Goal: Task Accomplishment & Management: Use online tool/utility

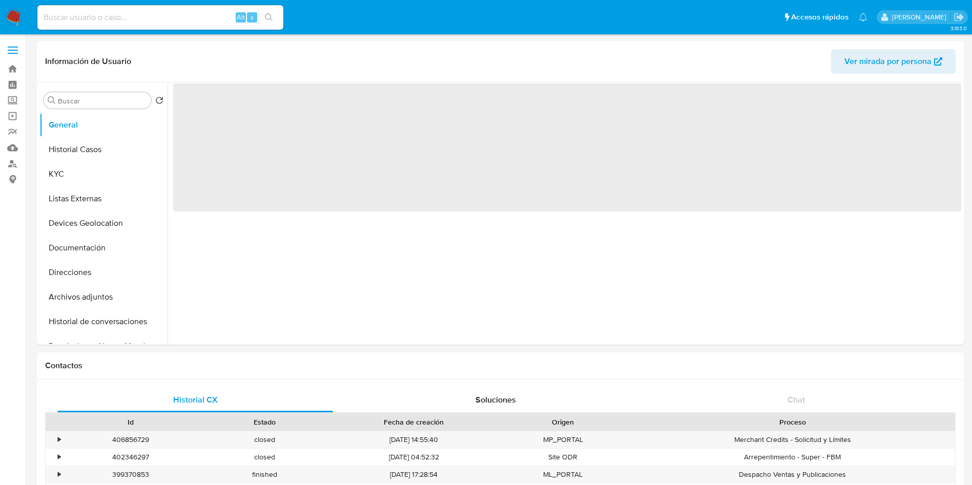
click at [12, 17] on img at bounding box center [13, 17] width 17 height 17
select select "10"
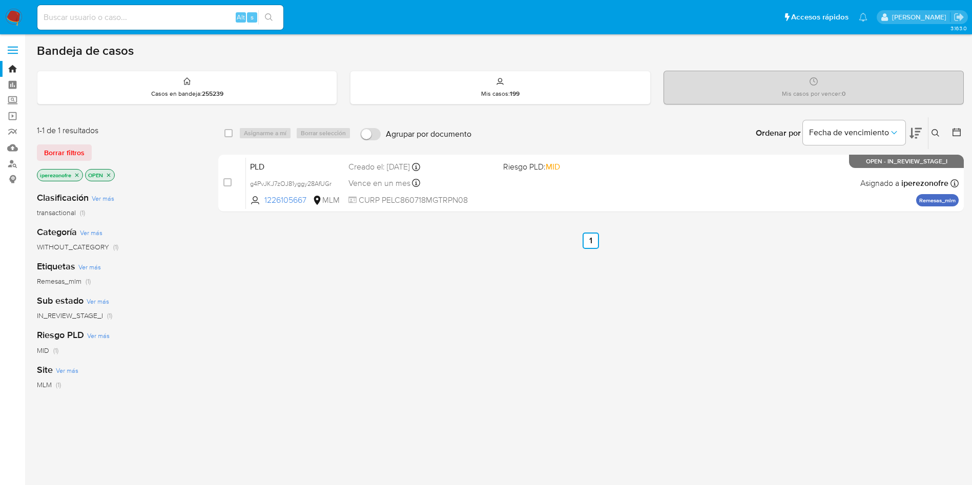
click at [934, 127] on button at bounding box center [936, 133] width 17 height 12
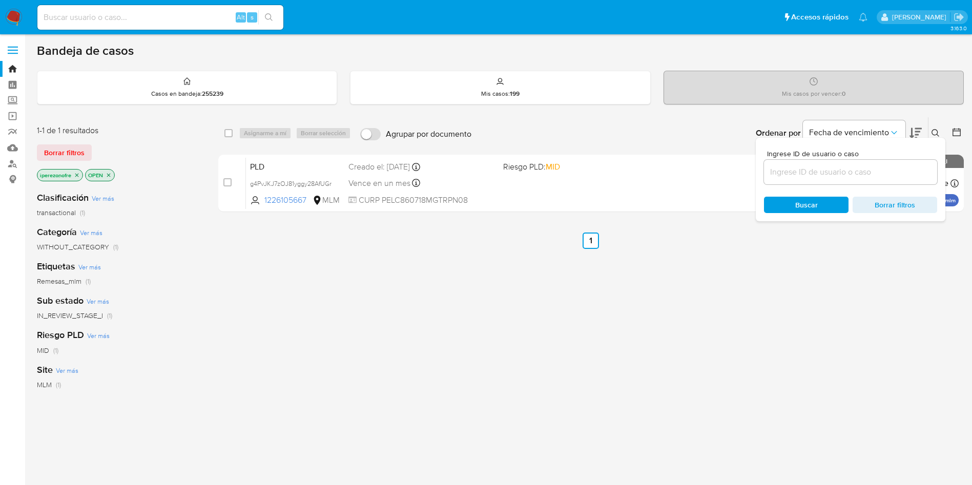
click at [829, 168] on input at bounding box center [850, 171] width 173 height 13
type input "306553192"
click at [786, 200] on div "Buscar Borrar filtros" at bounding box center [850, 205] width 173 height 16
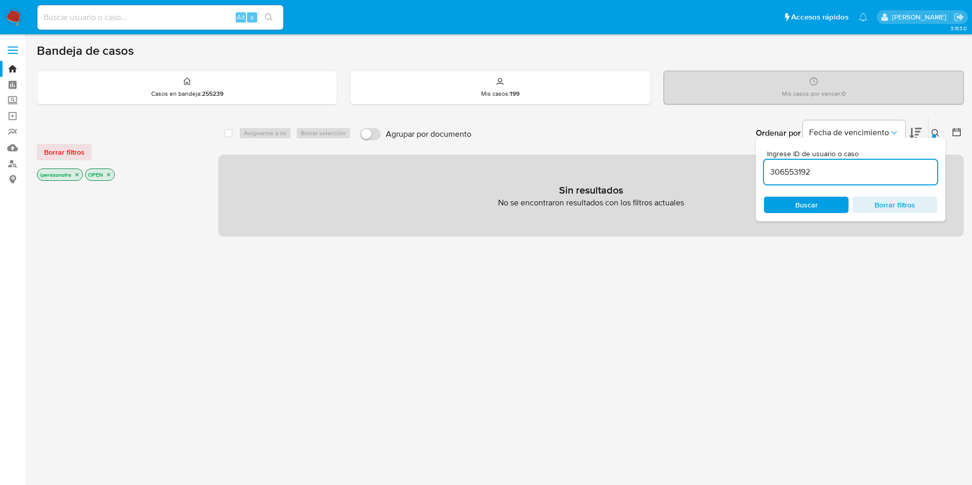
click at [77, 174] on icon "close-filter" at bounding box center [77, 175] width 6 height 6
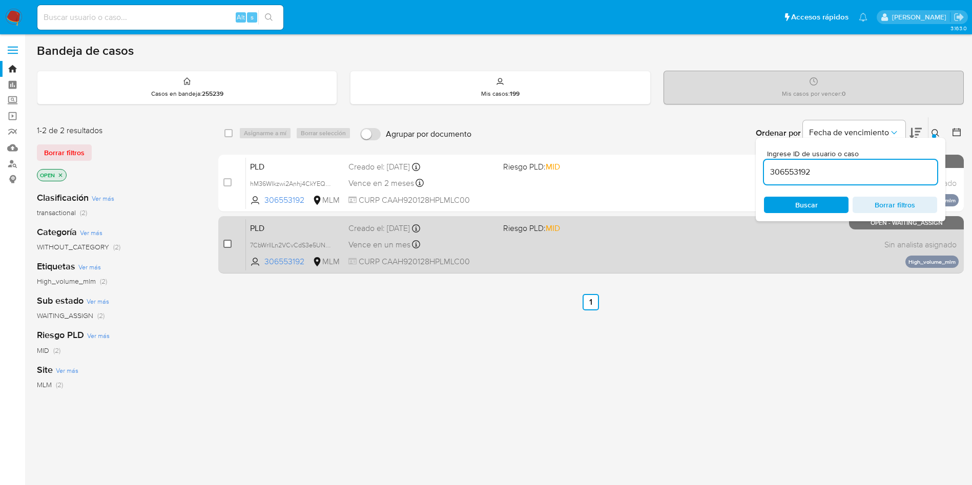
click at [227, 242] on input "checkbox" at bounding box center [227, 244] width 8 height 8
checkbox input "true"
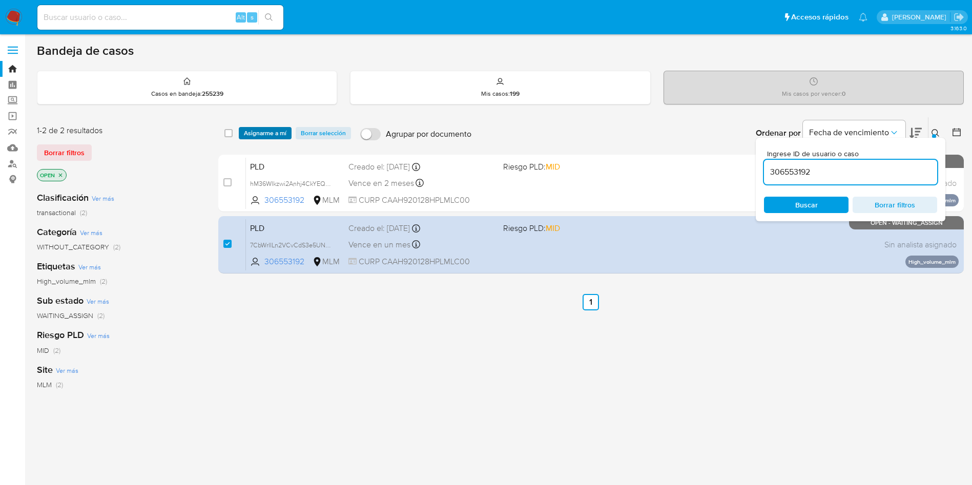
click at [254, 132] on span "Asignarme a mí" at bounding box center [265, 133] width 43 height 10
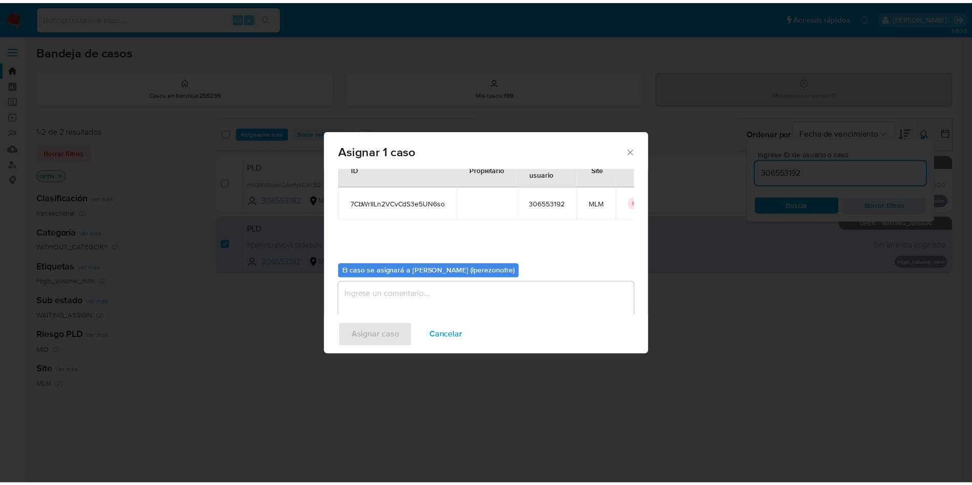
scroll to position [53, 0]
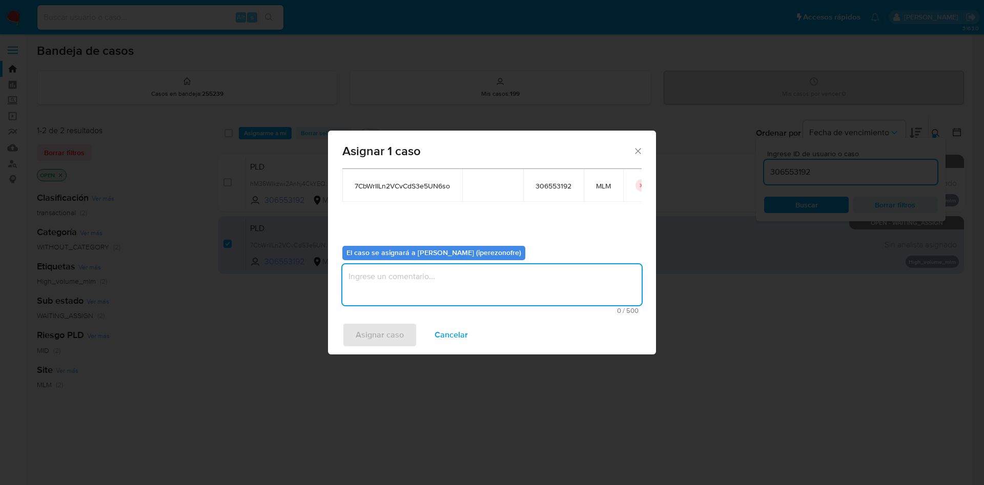
click at [506, 295] on textarea "assign-modal" at bounding box center [491, 284] width 299 height 41
type textarea "IPO"
click at [393, 344] on span "Asignar caso" at bounding box center [380, 335] width 48 height 23
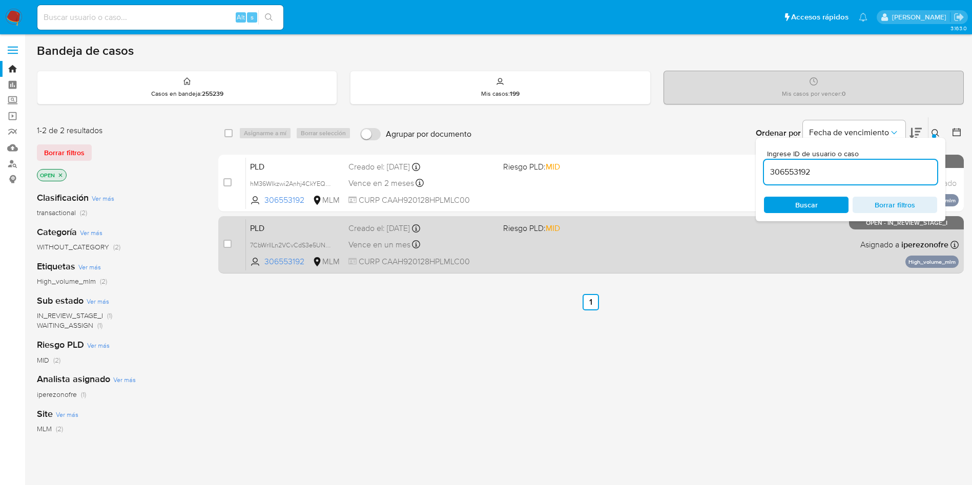
click at [507, 254] on div "PLD 7CbWrIILn2VCvCdS3e5UN6so 306553192 MLM Riesgo PLD: MID Creado el: 12/09/202…" at bounding box center [602, 245] width 713 height 52
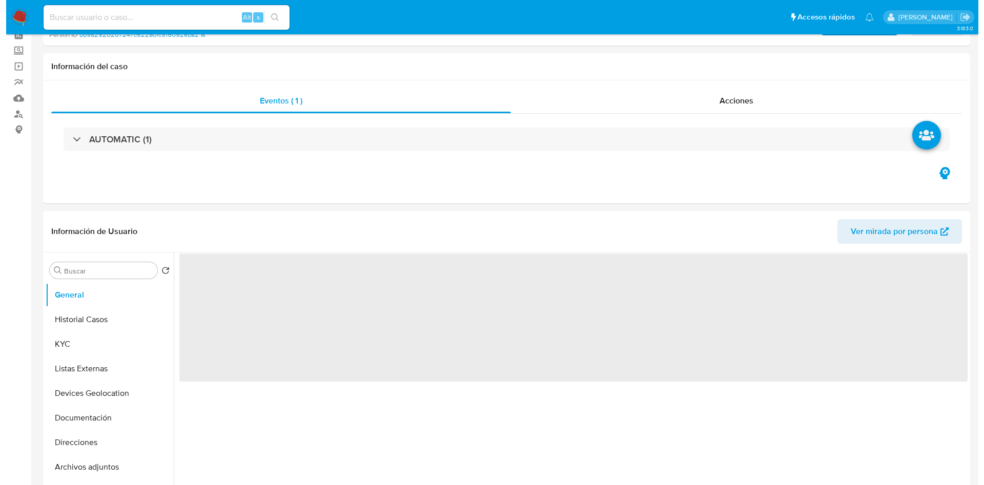
scroll to position [231, 0]
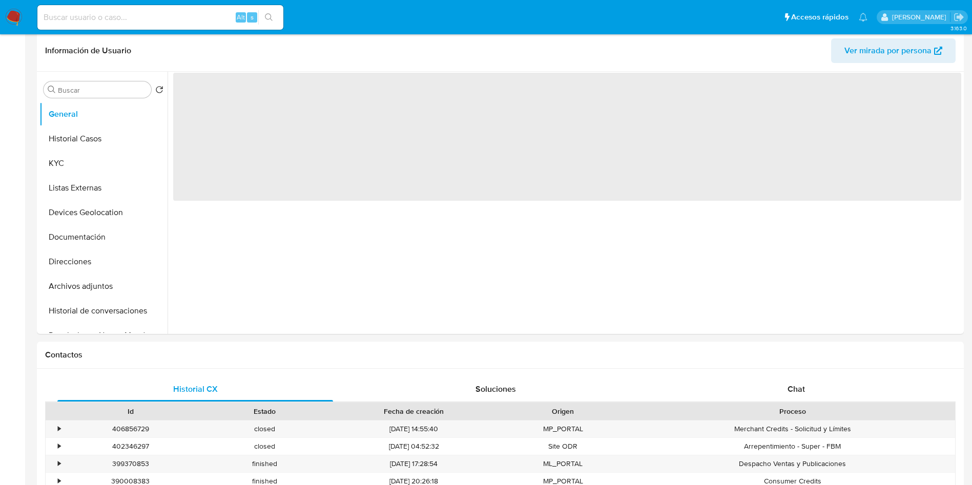
select select "10"
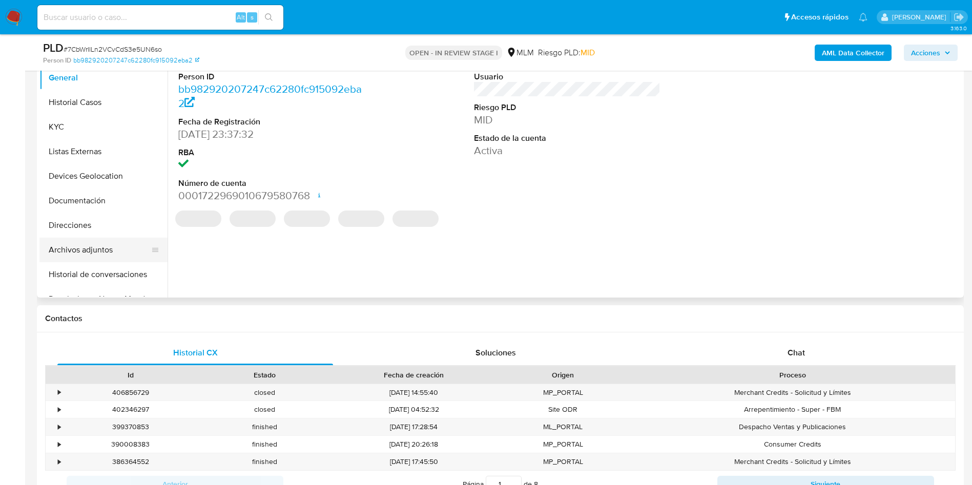
click at [64, 252] on button "Archivos adjuntos" at bounding box center [99, 250] width 120 height 25
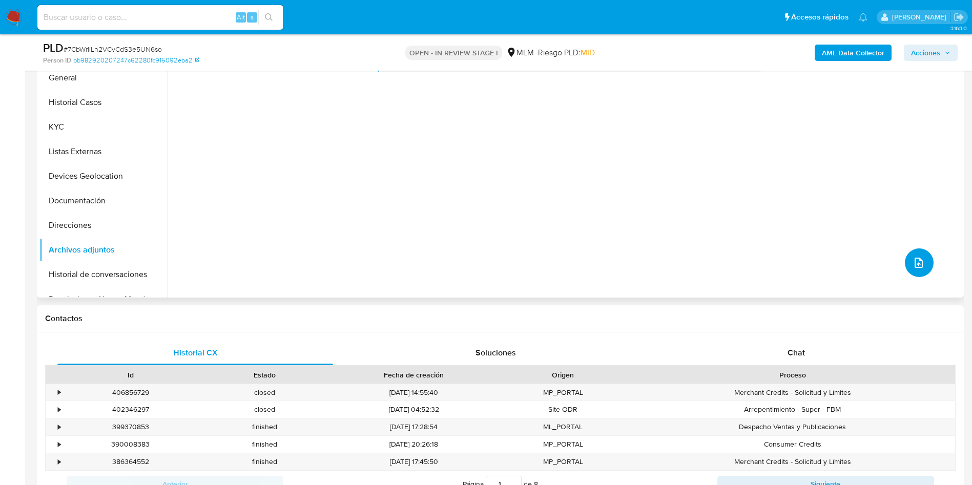
click at [923, 263] on button "upload-file" at bounding box center [919, 262] width 29 height 29
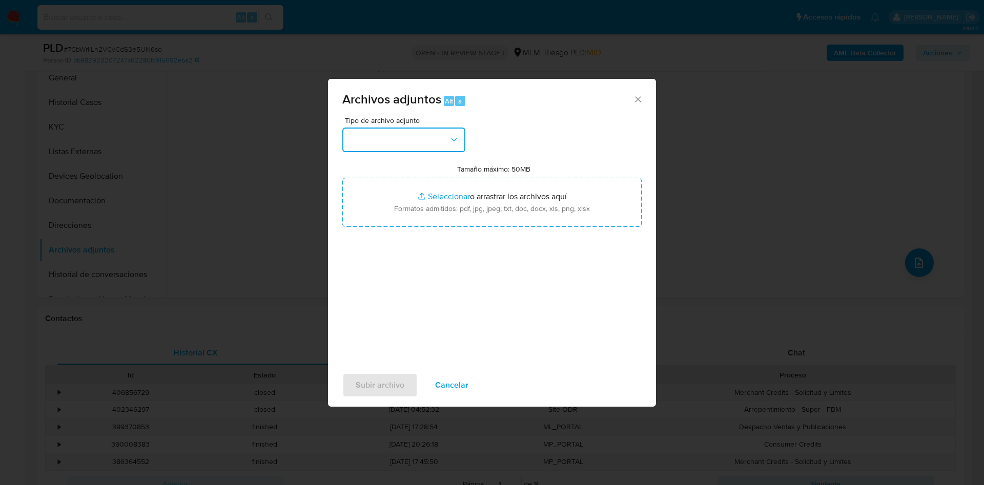
click at [440, 136] on button "button" at bounding box center [403, 140] width 123 height 25
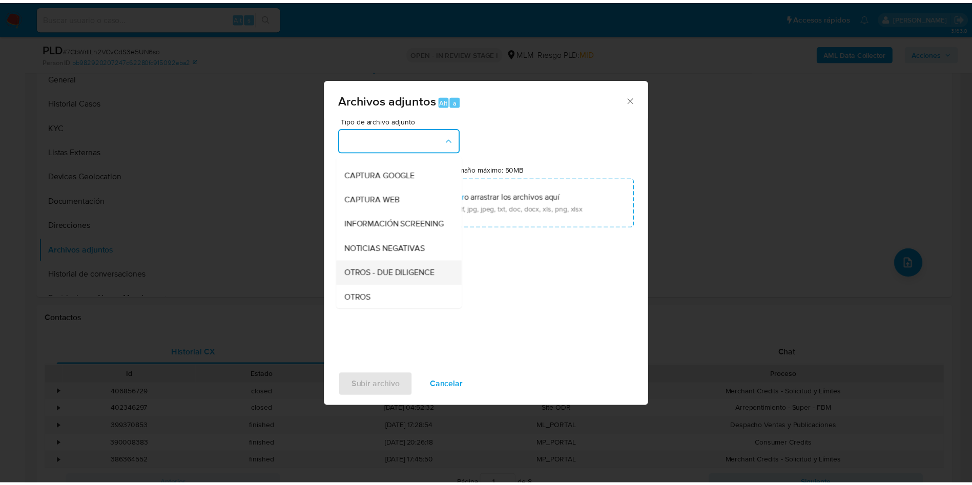
scroll to position [77, 0]
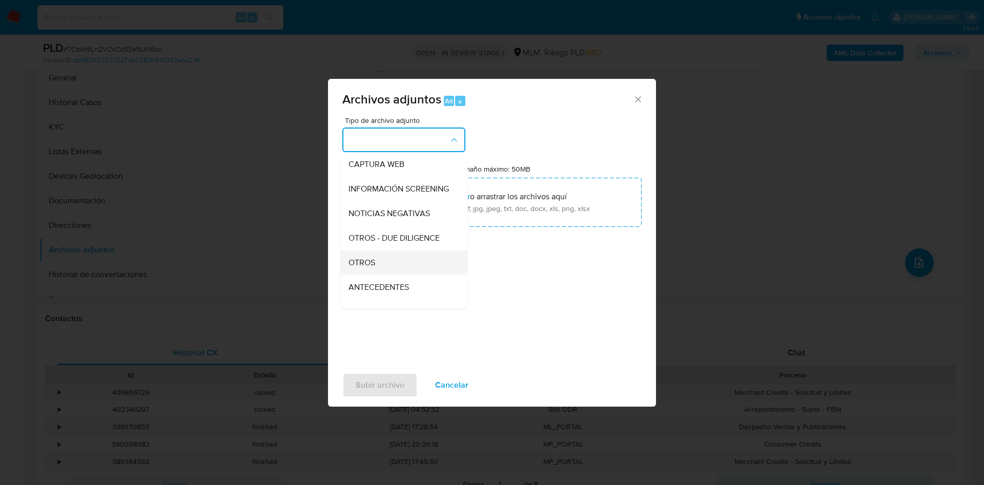
click at [369, 268] on span "OTROS" at bounding box center [361, 263] width 27 height 10
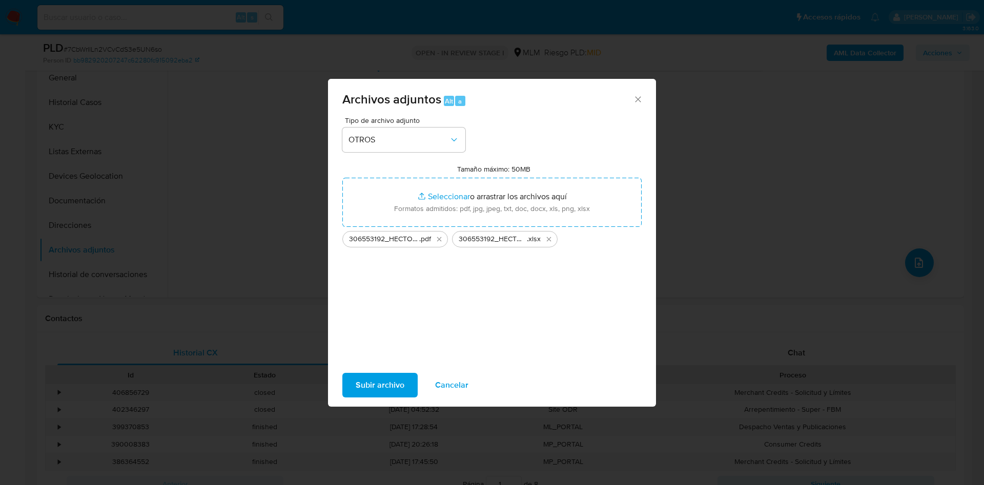
click at [375, 375] on span "Subir archivo" at bounding box center [380, 385] width 49 height 23
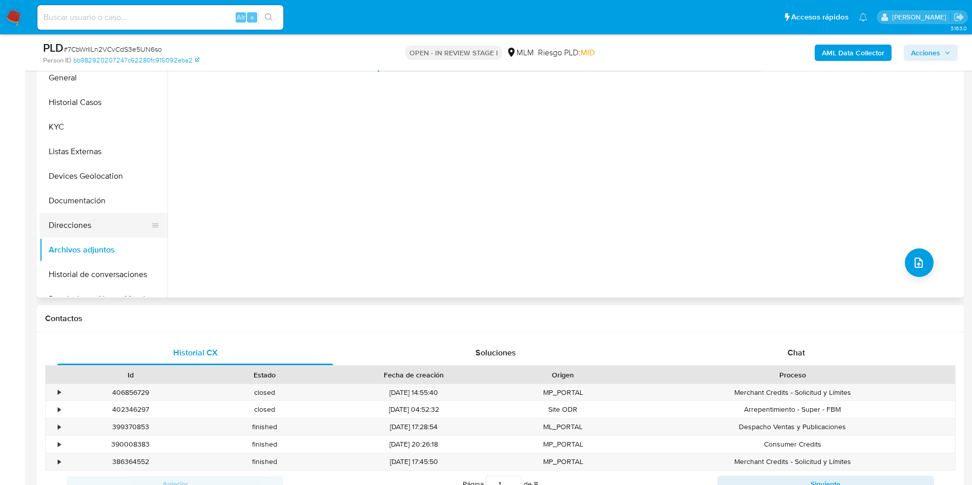
click at [91, 225] on button "Direcciones" at bounding box center [99, 225] width 120 height 25
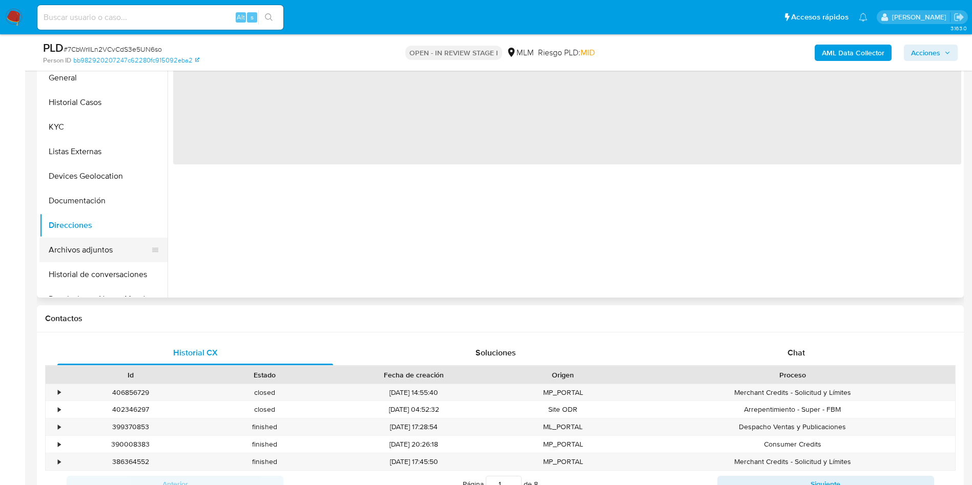
click at [87, 247] on button "Archivos adjuntos" at bounding box center [99, 250] width 120 height 25
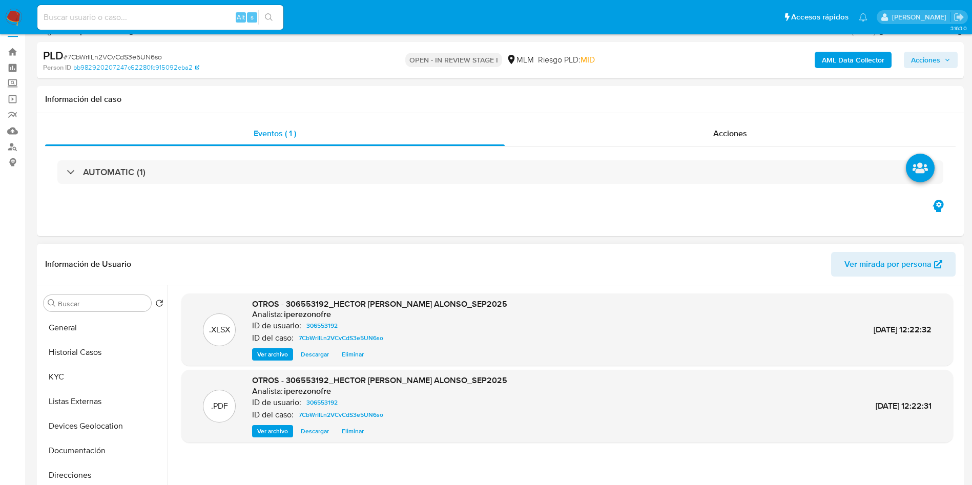
scroll to position [0, 0]
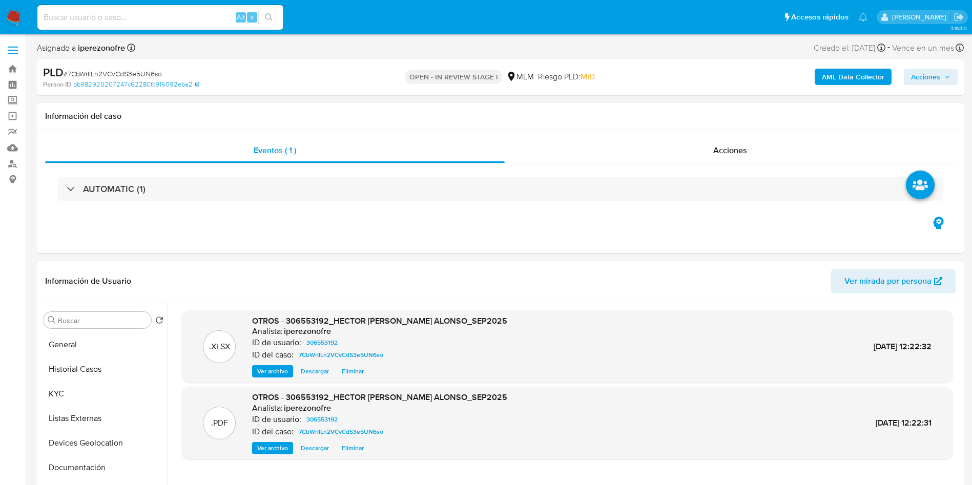
click at [951, 76] on button "Acciones" at bounding box center [931, 77] width 54 height 16
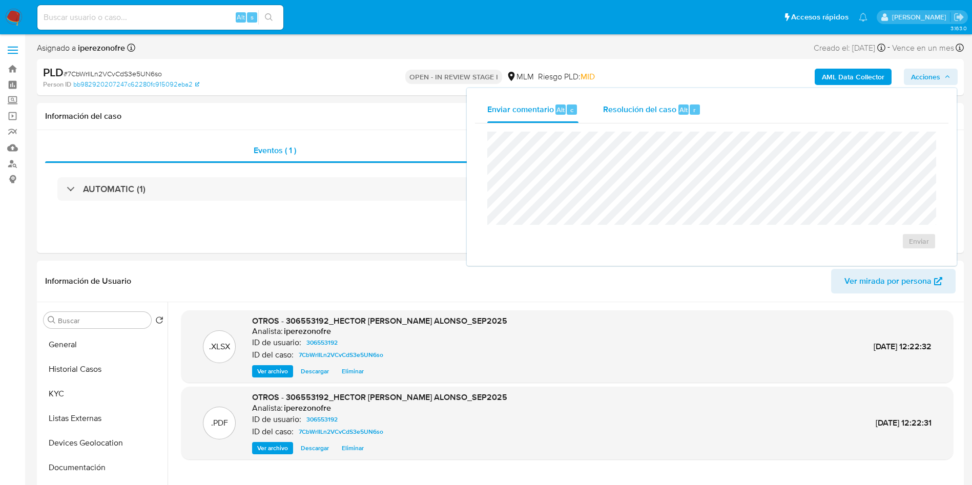
click at [622, 111] on span "Resolución del caso" at bounding box center [639, 109] width 73 height 12
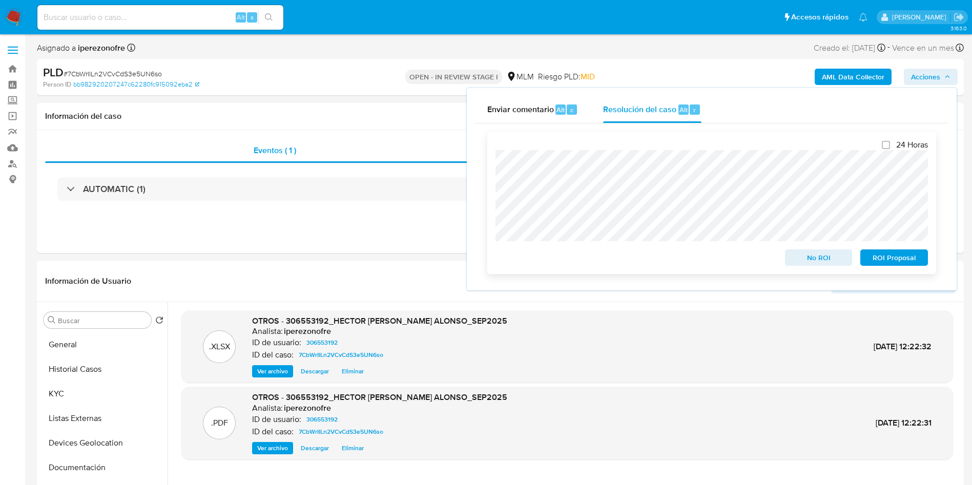
click at [814, 252] on span "No ROI" at bounding box center [818, 258] width 53 height 14
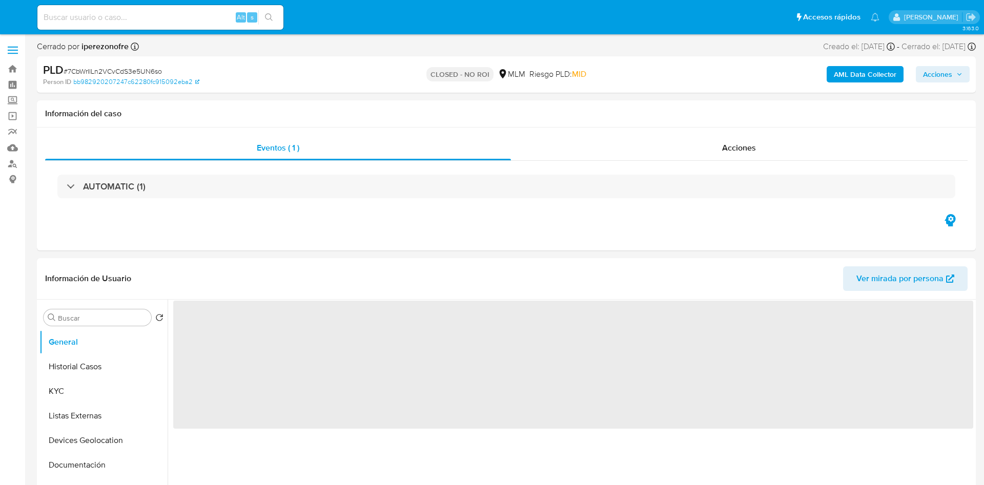
select select "10"
